Goal: Information Seeking & Learning: Find specific page/section

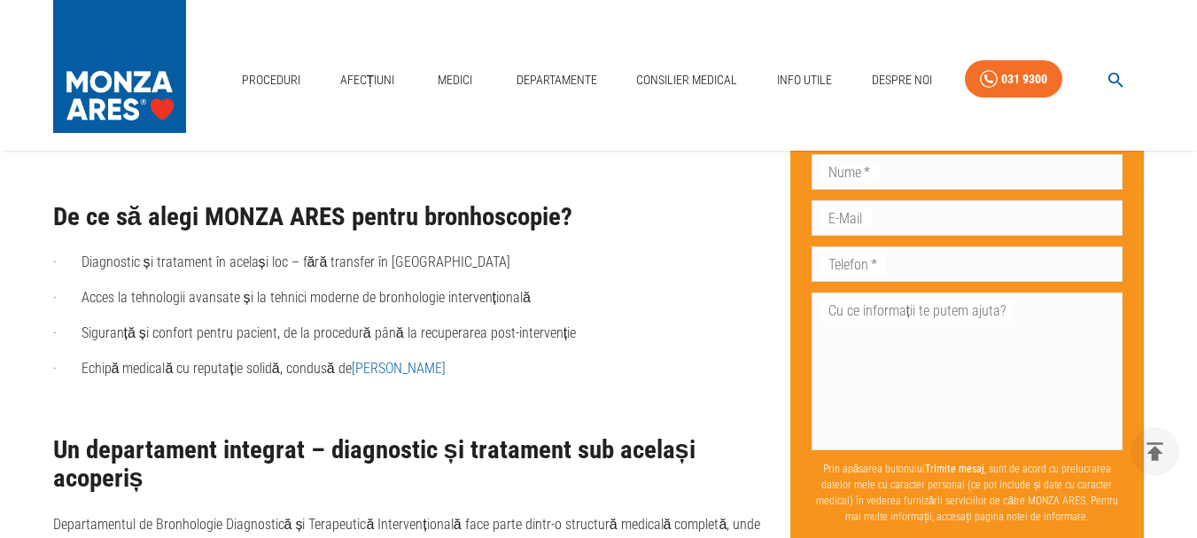
scroll to position [1357, 0]
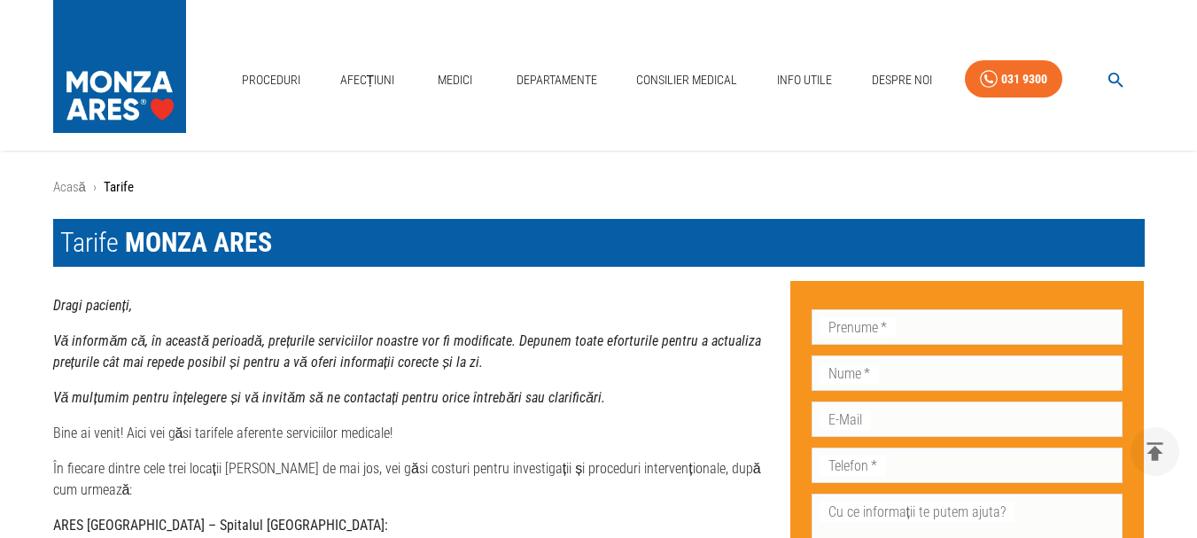
scroll to position [974, 0]
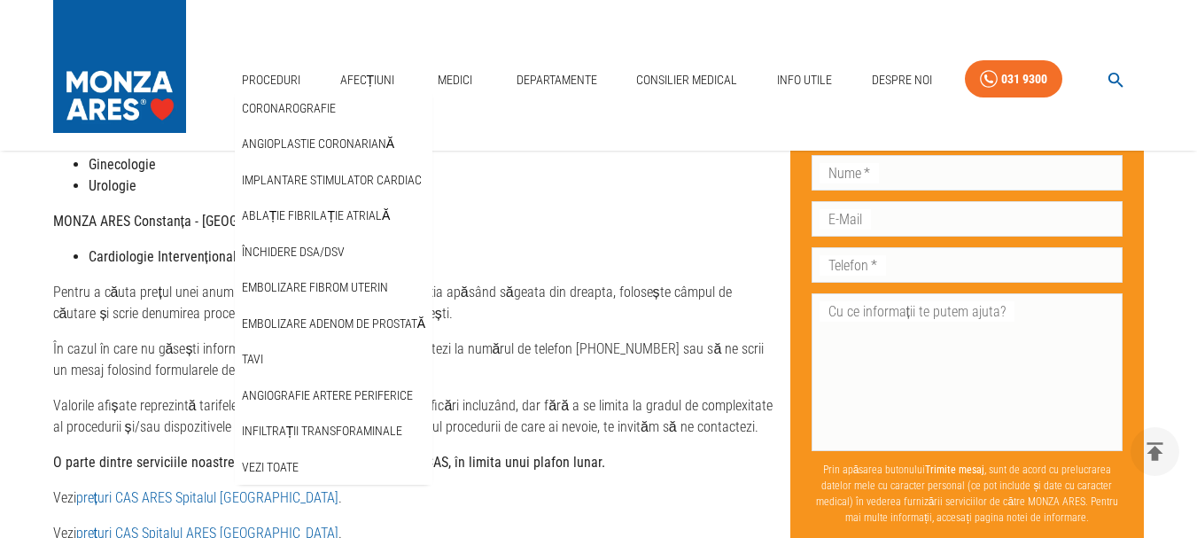
scroll to position [740, 0]
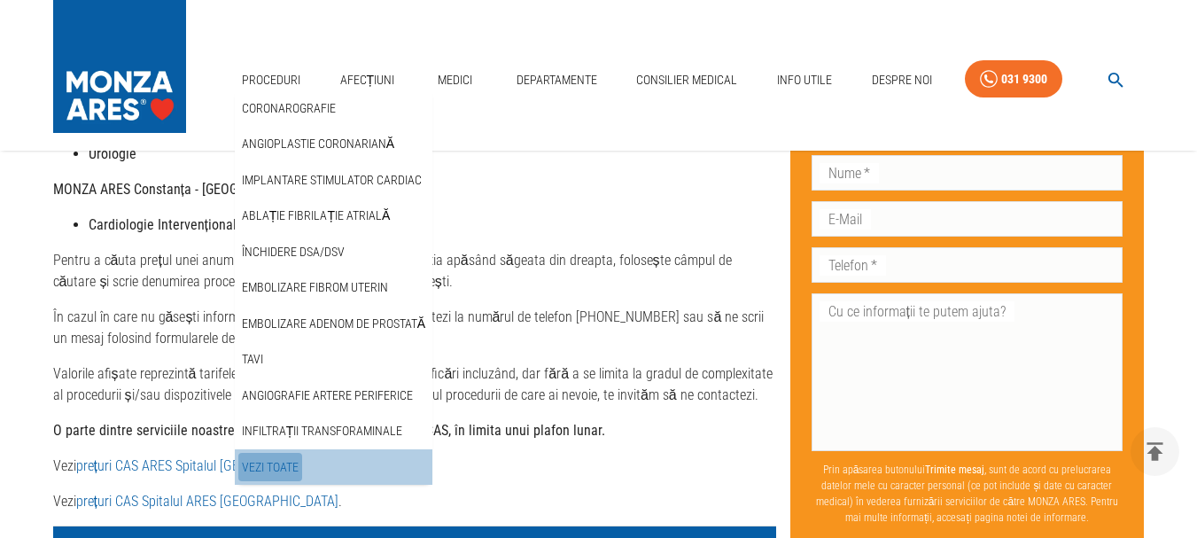
click at [267, 462] on link "Vezi Toate" at bounding box center [270, 467] width 64 height 29
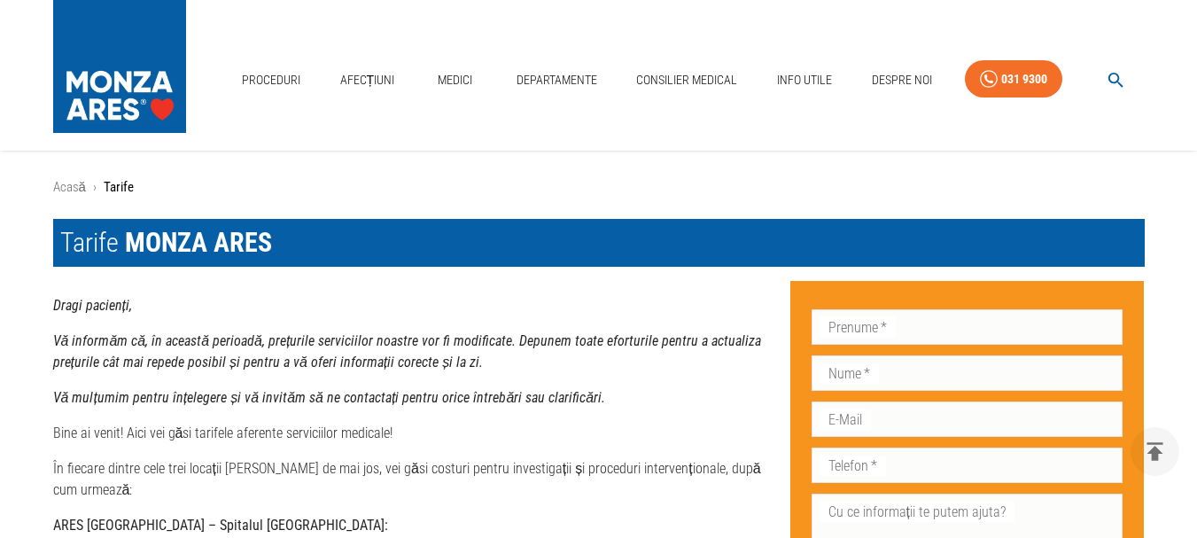
scroll to position [740, 0]
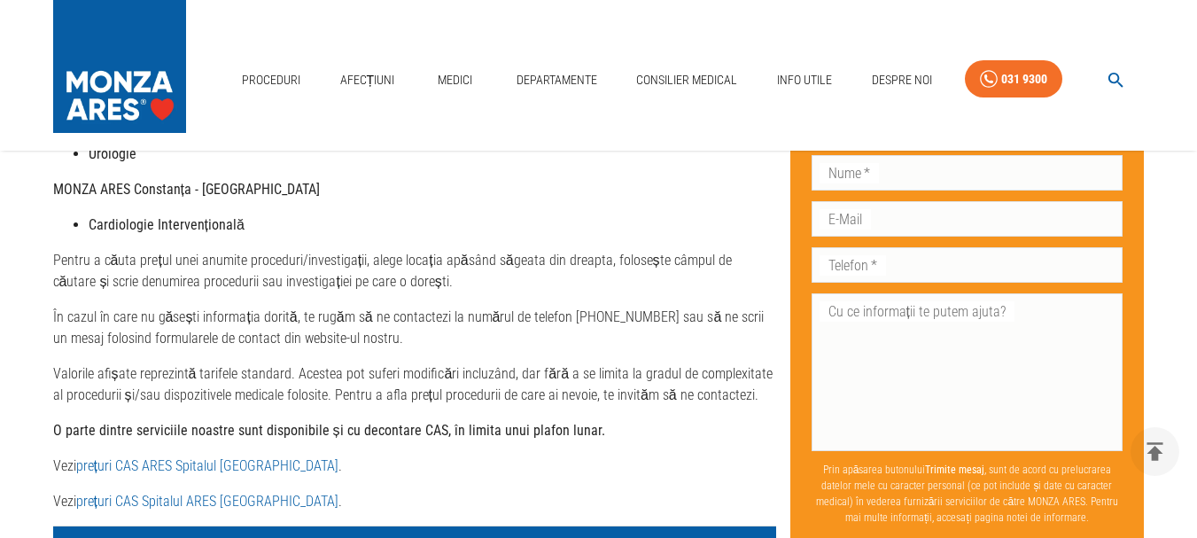
click at [182, 457] on link "prețuri CAS ARES Spitalul Monza" at bounding box center [207, 465] width 262 height 17
